Goal: Task Accomplishment & Management: Use online tool/utility

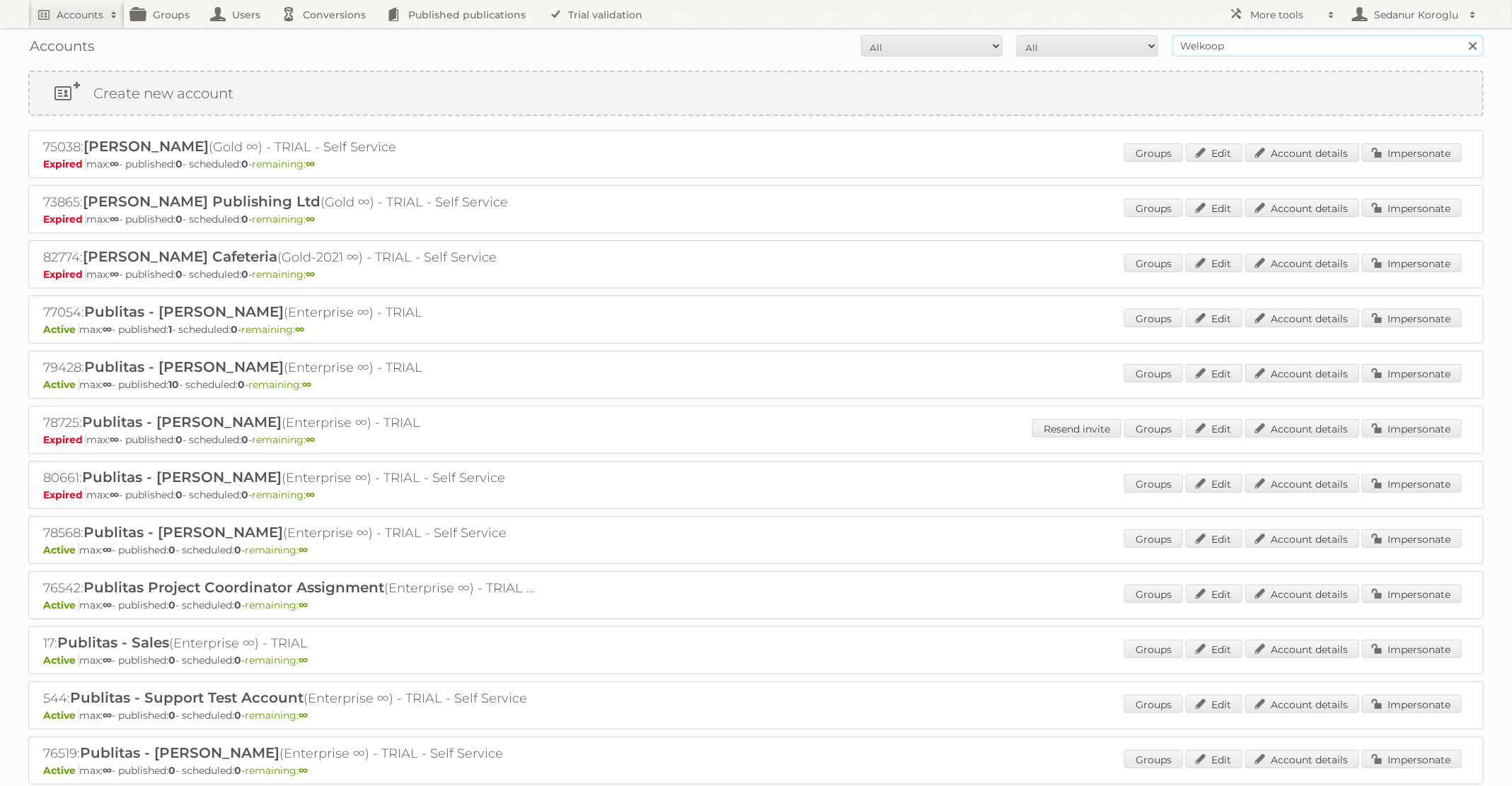
drag, startPoint x: 1226, startPoint y: 51, endPoint x: 1160, endPoint y: 41, distance: 66.8
click at [1161, 43] on form "All Active Expired Pending All Paid Trials Self service Welkoop Search" at bounding box center [756, 45] width 1455 height 21
type input "Albert Heijn BE"
click at [1462, 35] on input "Search" at bounding box center [1472, 45] width 21 height 21
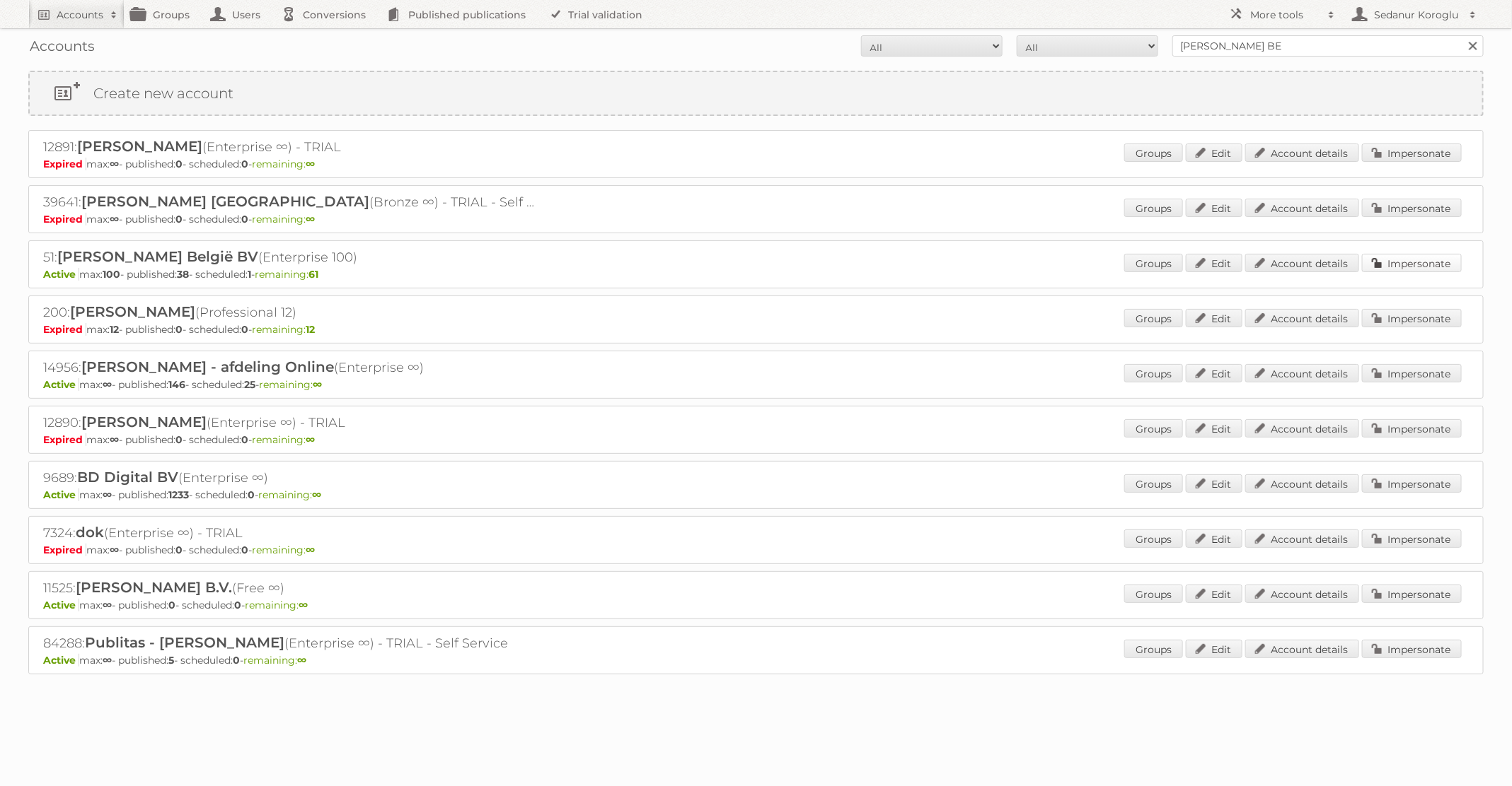
click at [1388, 261] on link "Impersonate" at bounding box center [1412, 262] width 100 height 18
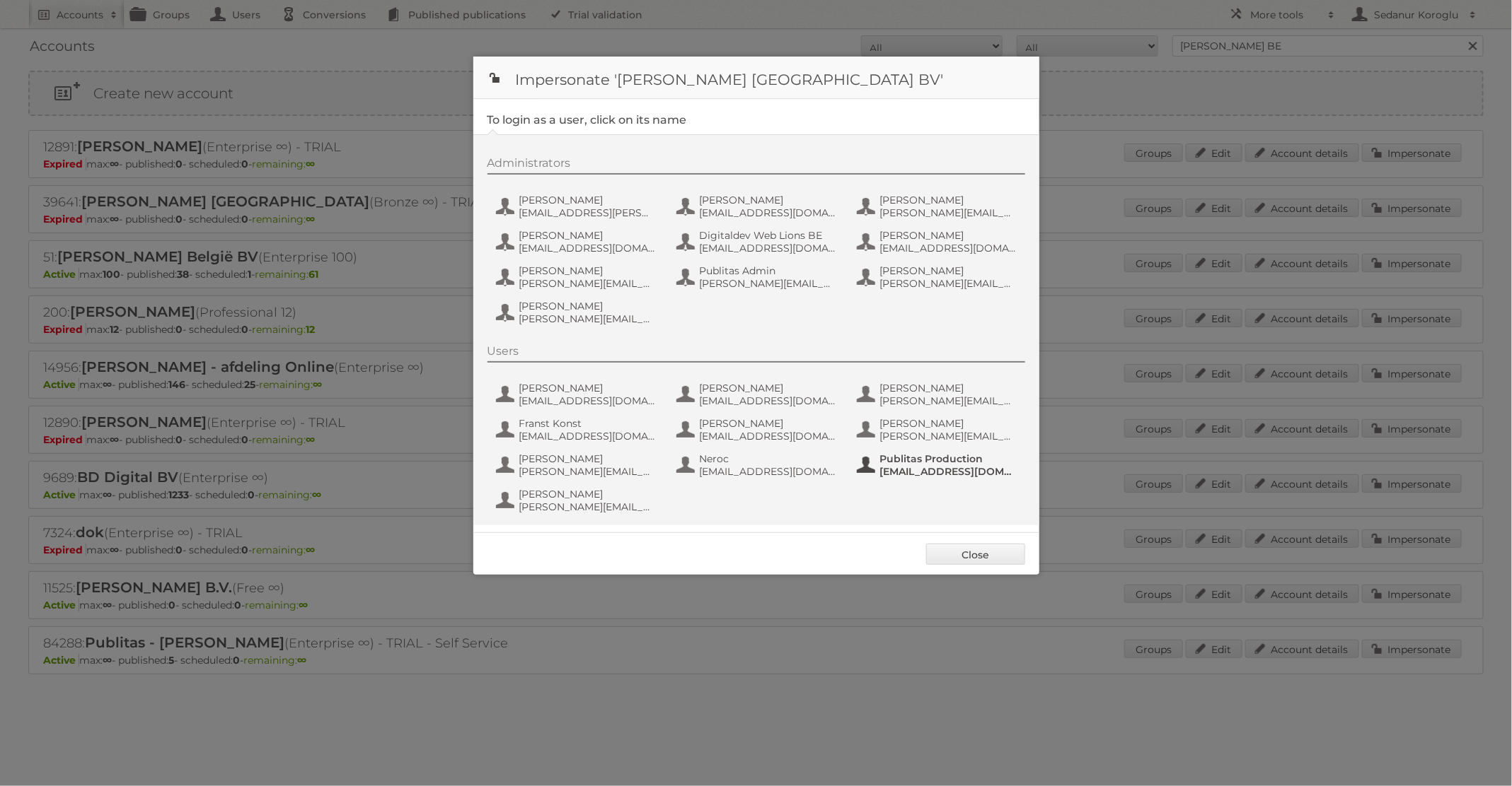
click at [883, 469] on span "[EMAIL_ADDRESS][DOMAIN_NAME]" at bounding box center [949, 471] width 138 height 13
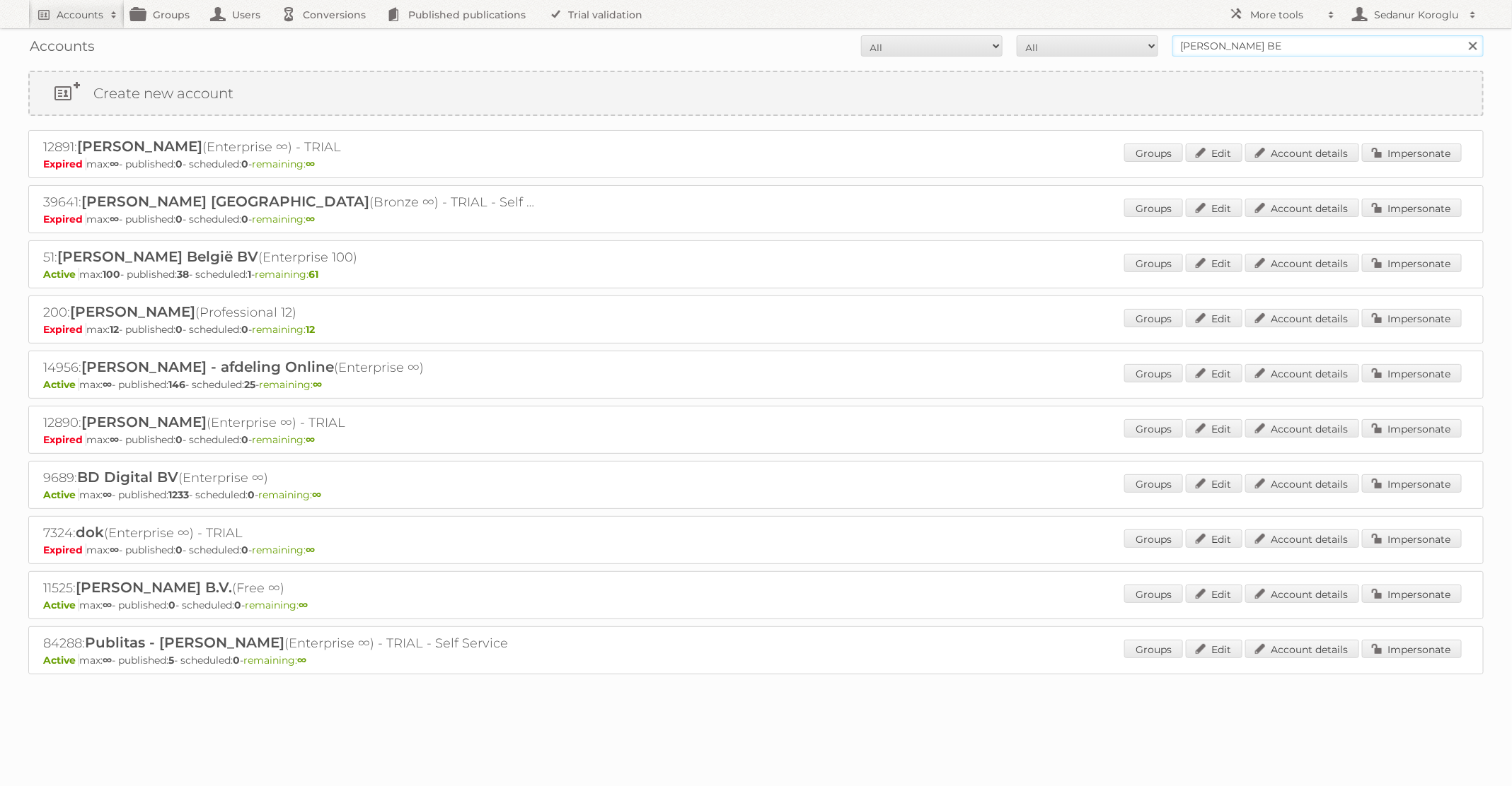
drag, startPoint x: 1267, startPoint y: 49, endPoint x: 1123, endPoint y: 49, distance: 144.0
click at [1123, 49] on form "All Active Expired Pending All Paid Trials Self service [PERSON_NAME] BE Search" at bounding box center [756, 45] width 1455 height 21
type input "Alimerka"
click at [1462, 35] on input "Search" at bounding box center [1472, 45] width 21 height 21
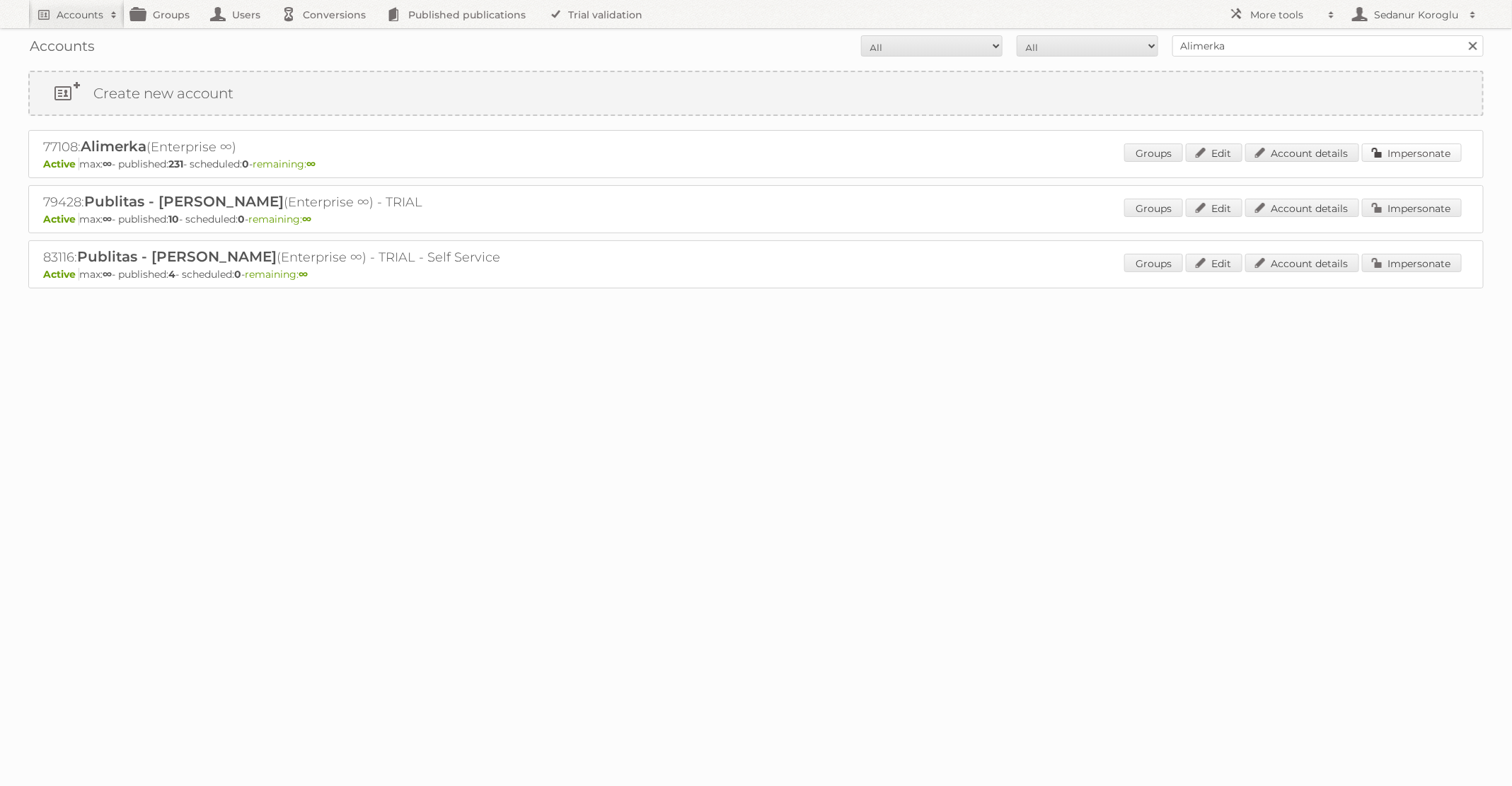
click at [1406, 154] on link "Impersonate" at bounding box center [1412, 153] width 100 height 18
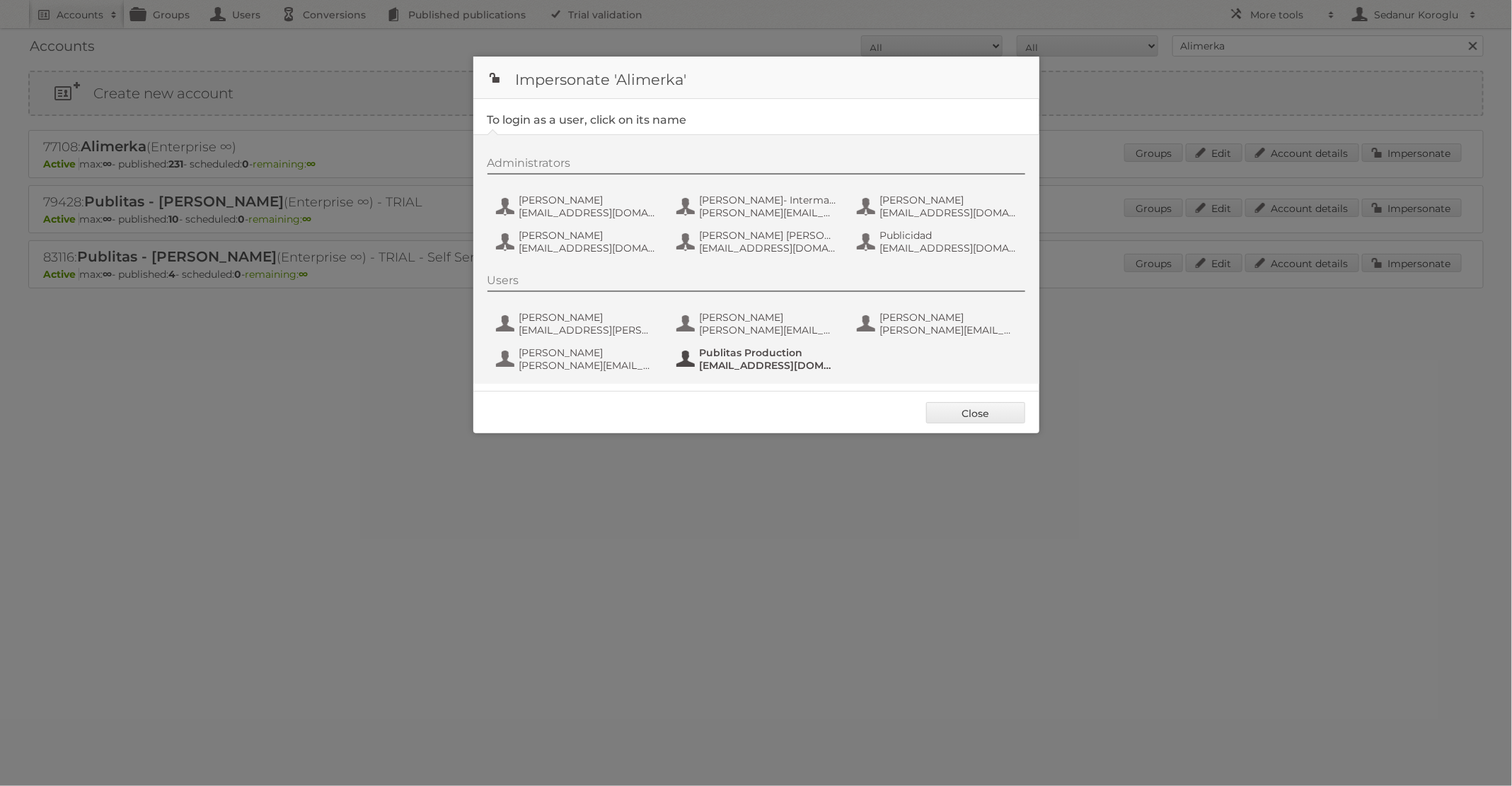
click at [766, 356] on span "Publitas Production" at bounding box center [768, 352] width 138 height 13
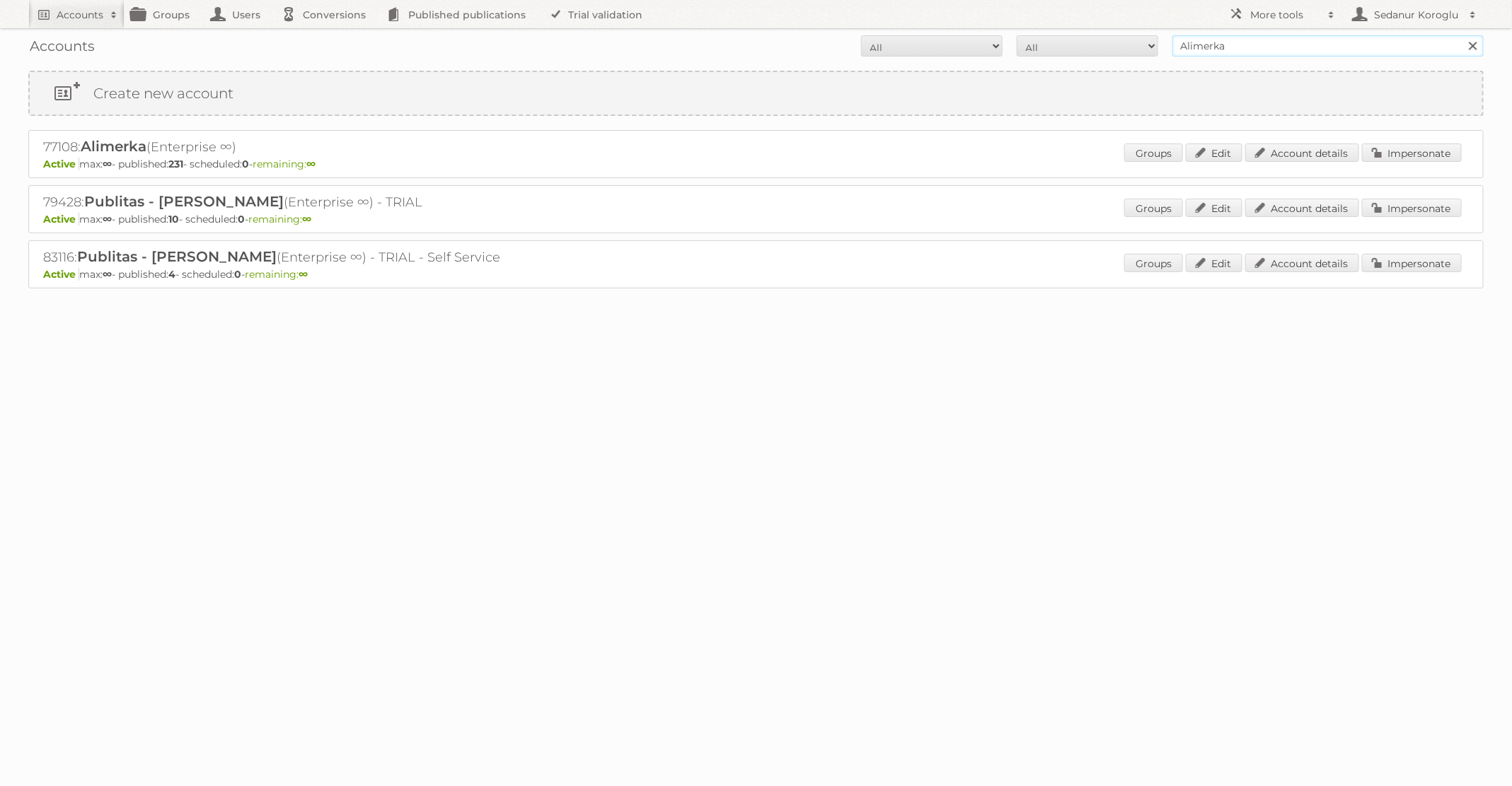
drag, startPoint x: 1286, startPoint y: 43, endPoint x: 1066, endPoint y: 43, distance: 220.0
click at [1066, 43] on form "All Active Expired Pending All Paid Trials Self service Alimerka Search" at bounding box center [756, 45] width 1455 height 21
type input "Kruidvat"
click at [1462, 35] on input "Search" at bounding box center [1472, 45] width 21 height 21
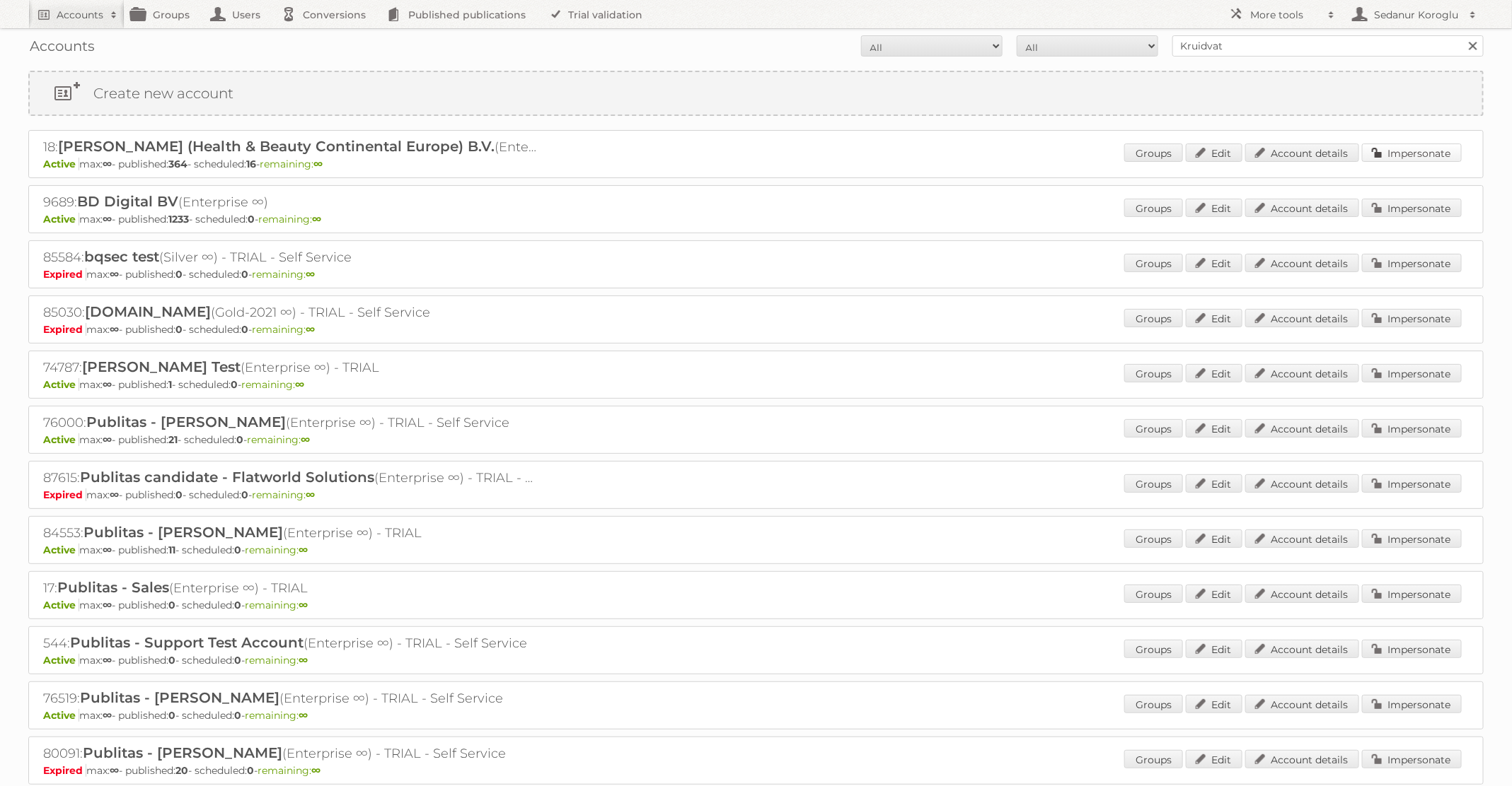
click at [1393, 151] on link "Impersonate" at bounding box center [1412, 153] width 100 height 18
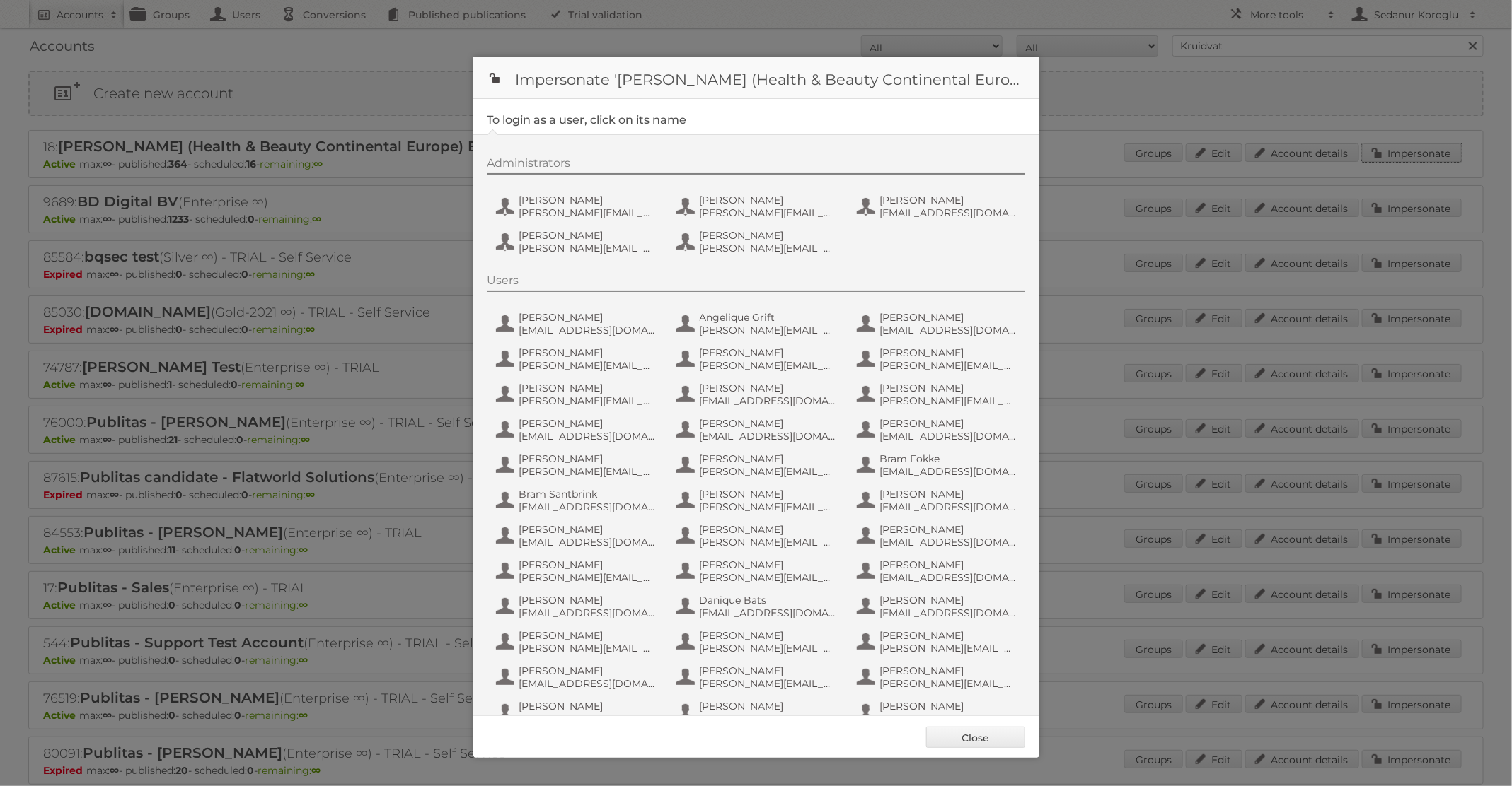
scroll to position [664, 0]
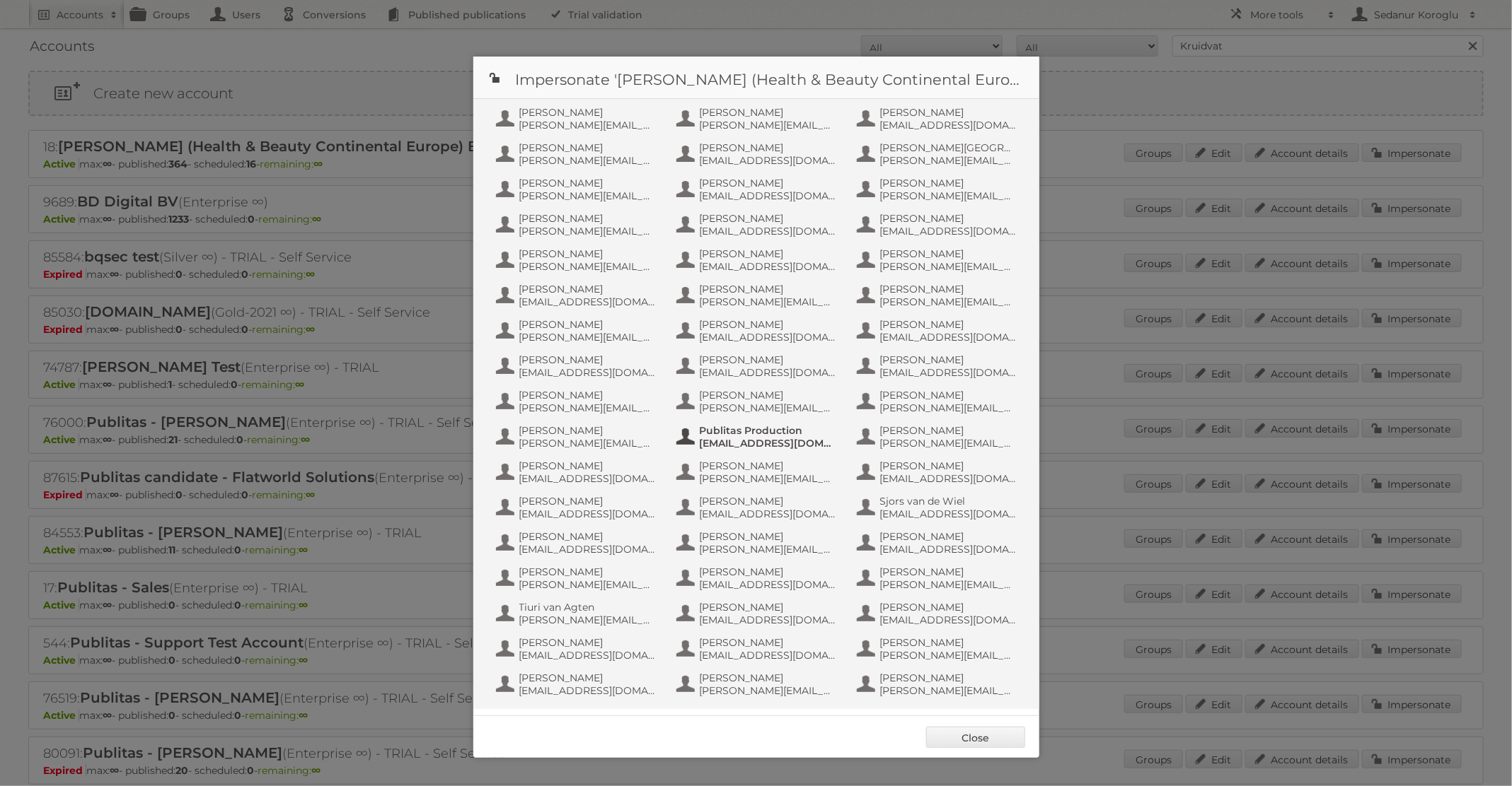
click at [791, 445] on span "info+aswatson-production@publitas.com" at bounding box center [768, 443] width 138 height 13
